Goal: Check status: Check status

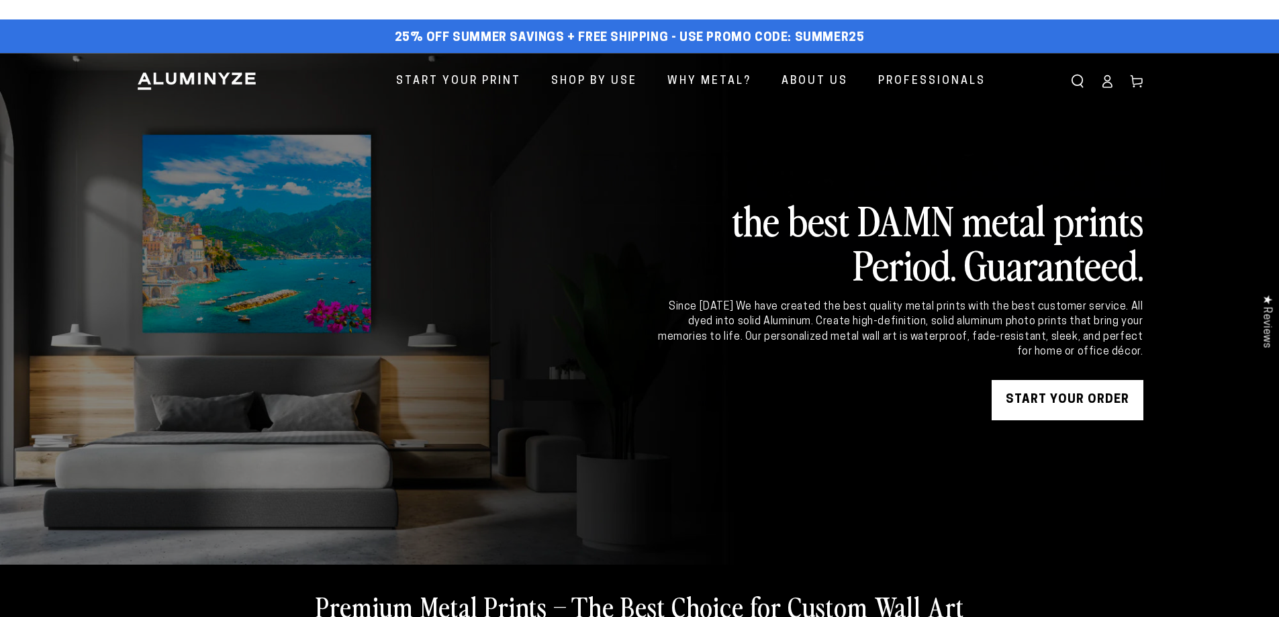
click at [1109, 85] on icon at bounding box center [1106, 80] width 13 height 13
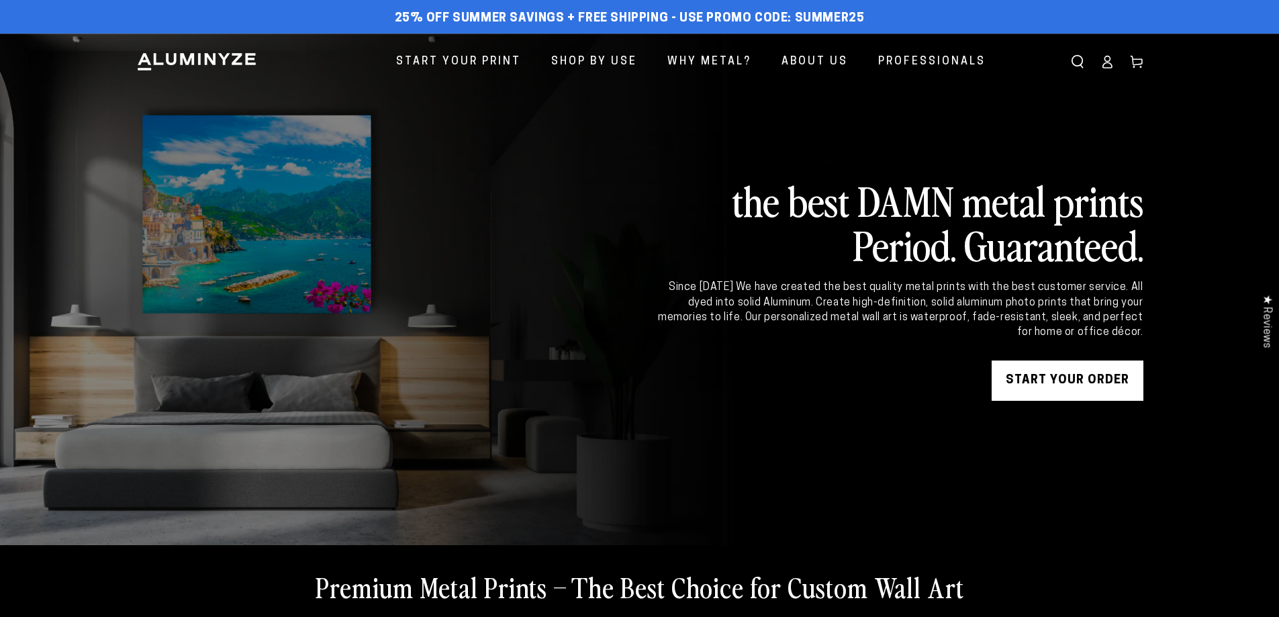
click at [1100, 65] on icon at bounding box center [1106, 61] width 13 height 13
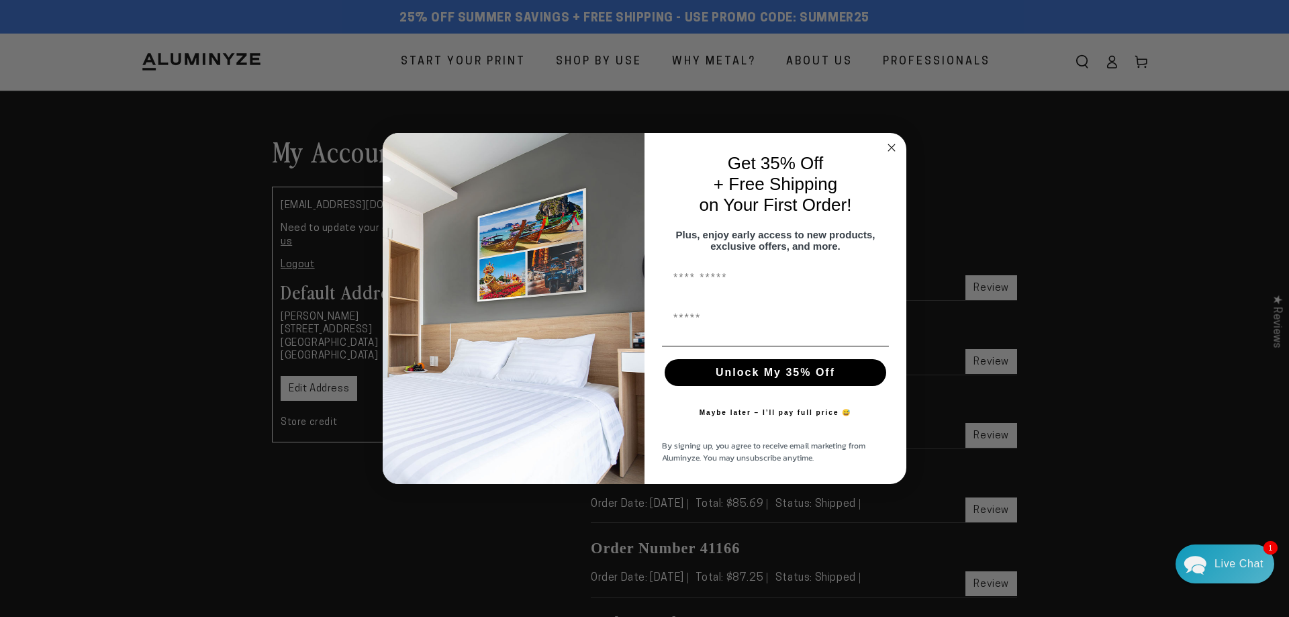
click at [893, 144] on icon "Close dialog" at bounding box center [891, 147] width 7 height 7
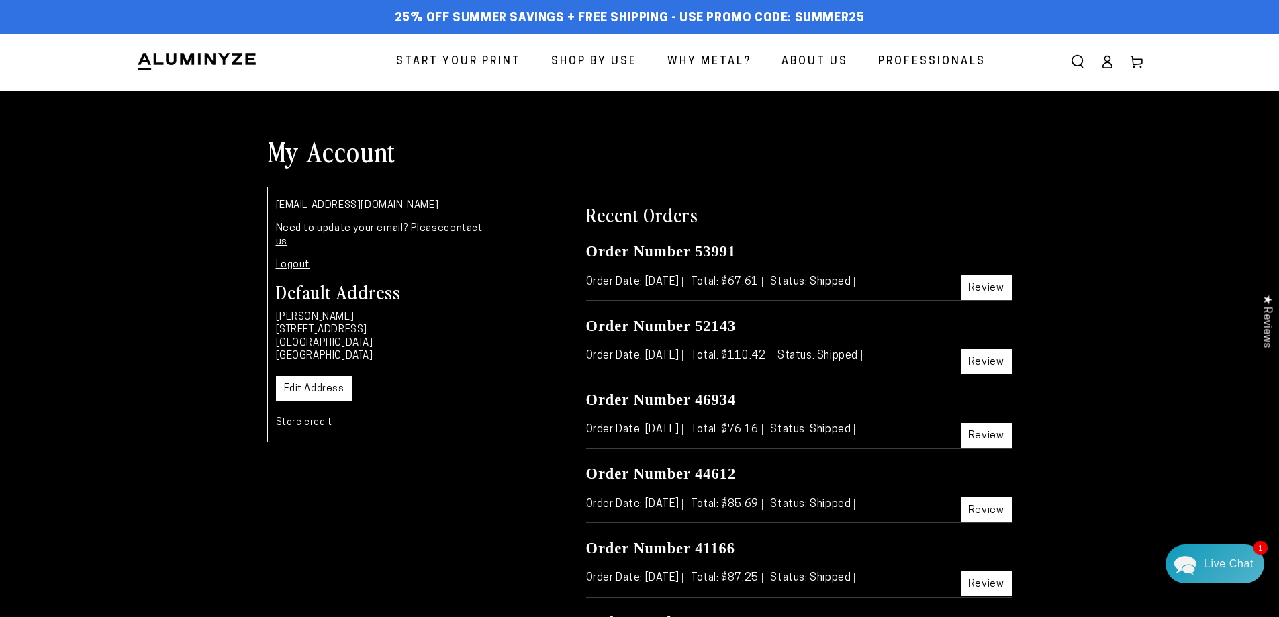
click at [977, 287] on link "Review" at bounding box center [986, 287] width 52 height 25
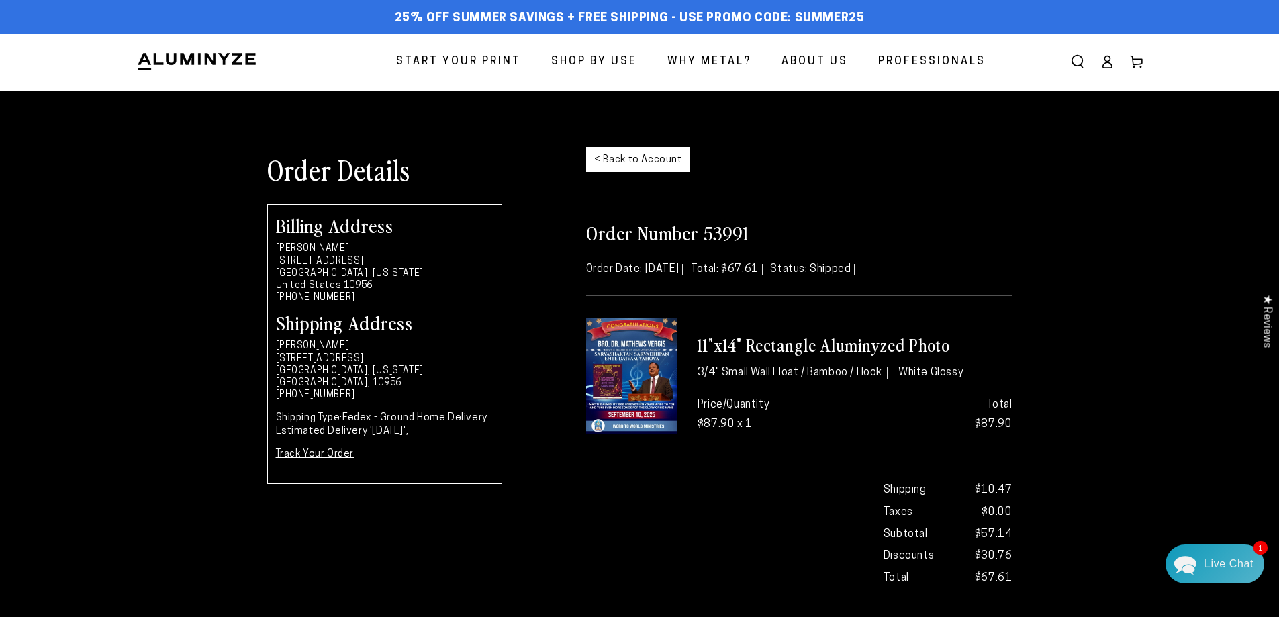
click at [334, 454] on link "Track Your Order" at bounding box center [315, 454] width 79 height 10
